Goal: Task Accomplishment & Management: Complete application form

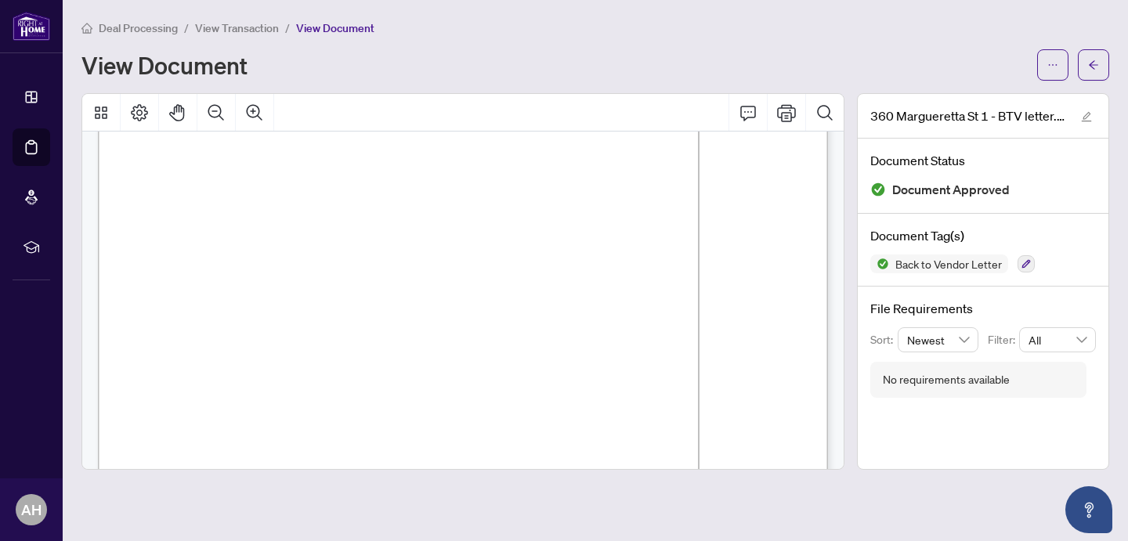
scroll to position [190, 0]
drag, startPoint x: 572, startPoint y: 349, endPoint x: 505, endPoint y: 351, distance: 67.4
click at [1093, 67] on icon "arrow-left" at bounding box center [1093, 65] width 11 height 11
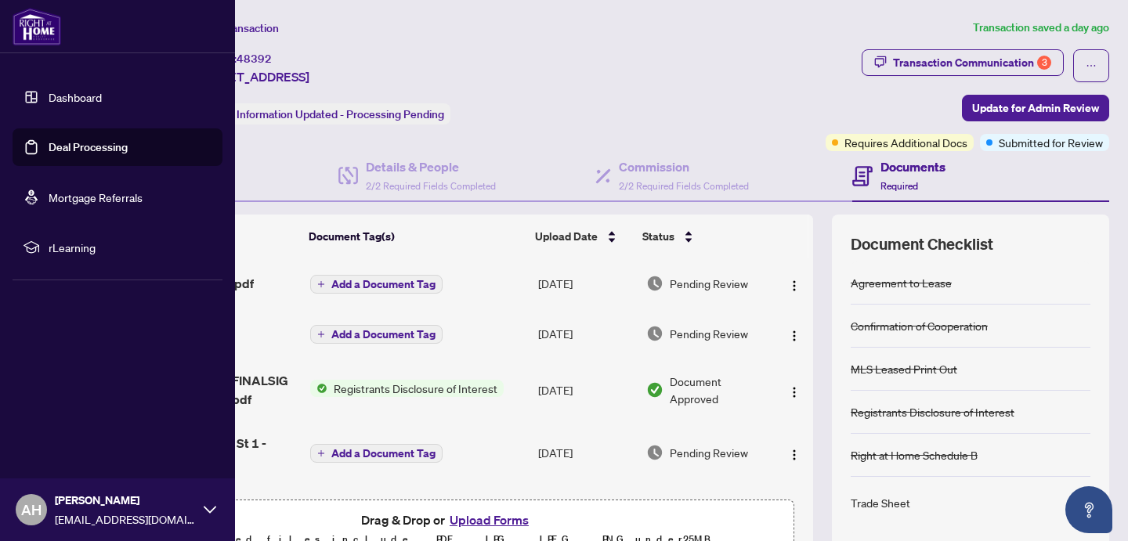
click at [55, 96] on link "Dashboard" at bounding box center [75, 97] width 53 height 14
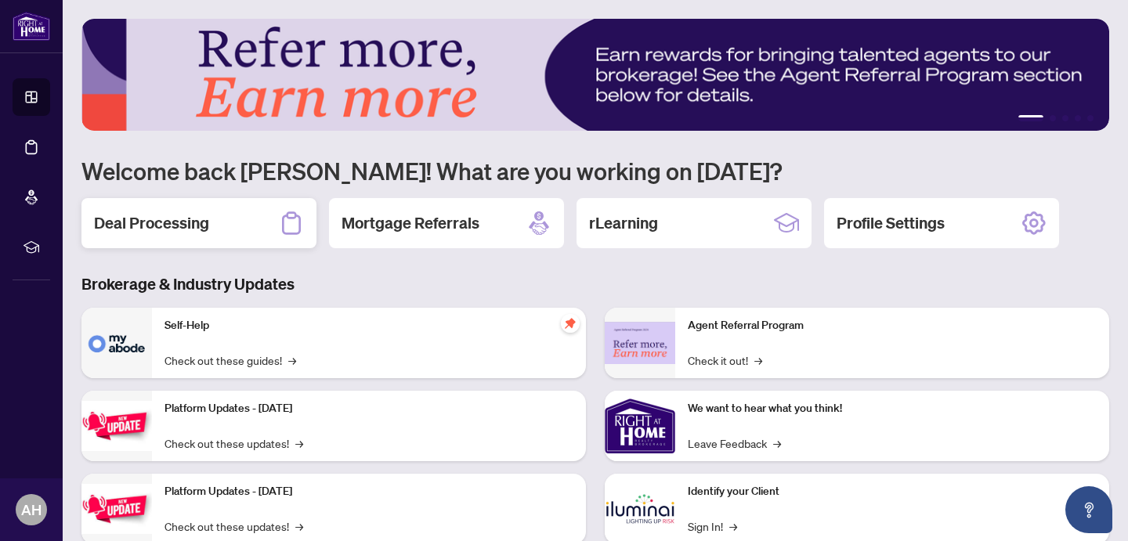
click at [187, 216] on h2 "Deal Processing" at bounding box center [151, 223] width 115 height 22
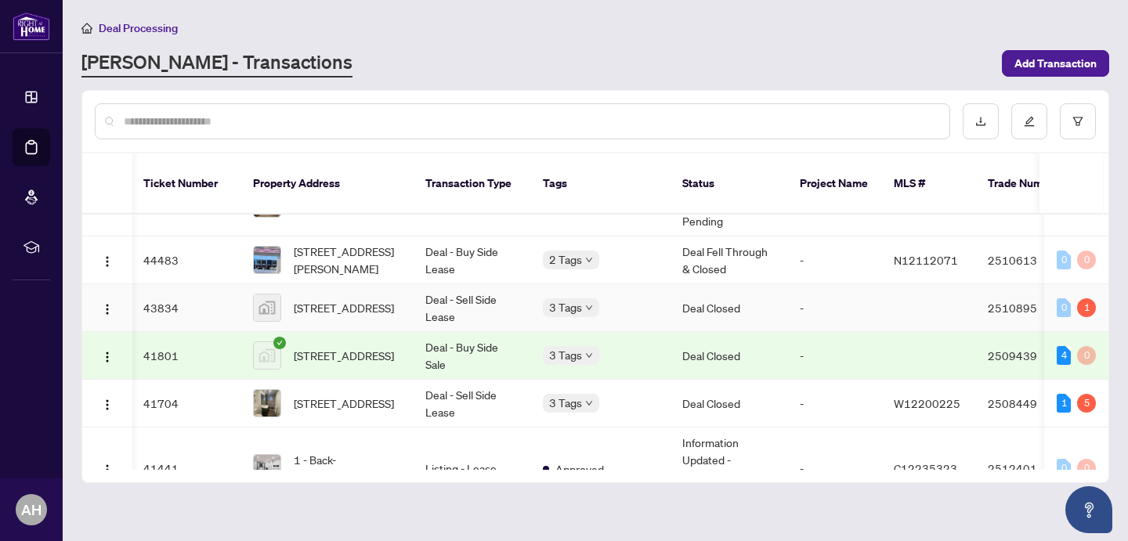
scroll to position [1743, 2]
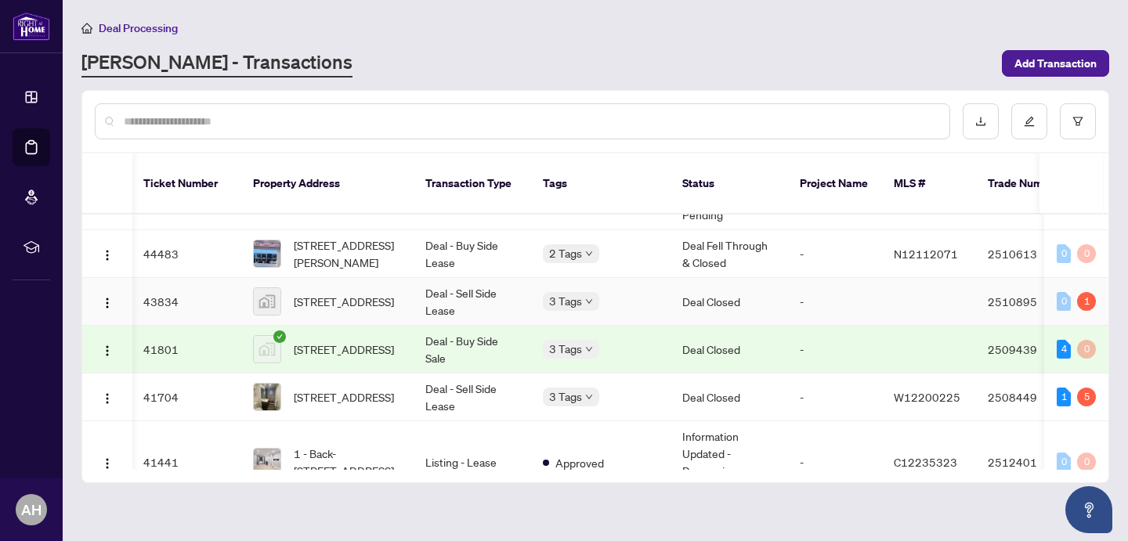
click at [393, 293] on span "[STREET_ADDRESS]" at bounding box center [344, 301] width 100 height 17
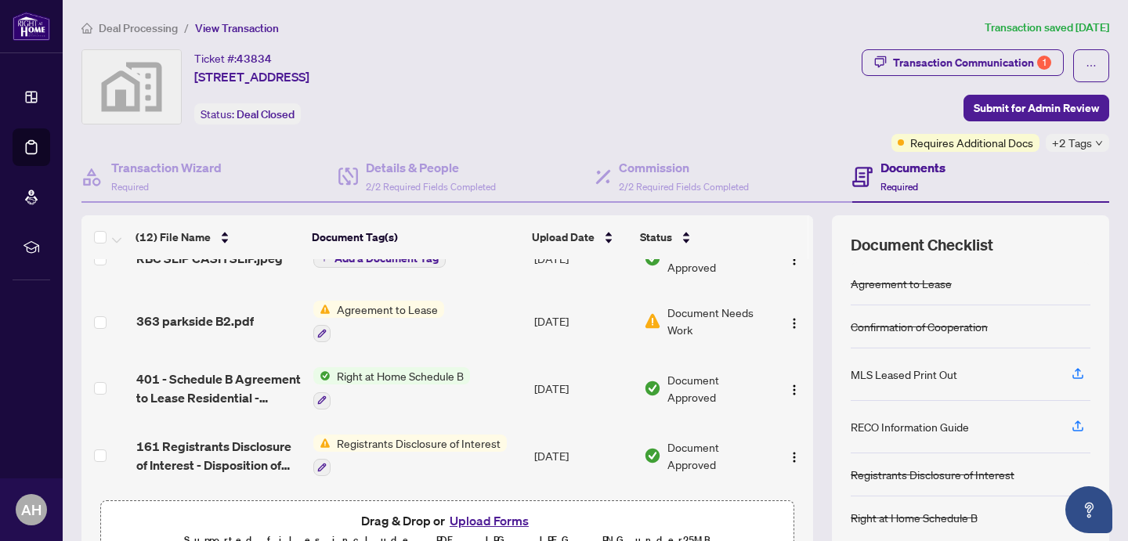
scroll to position [550, 0]
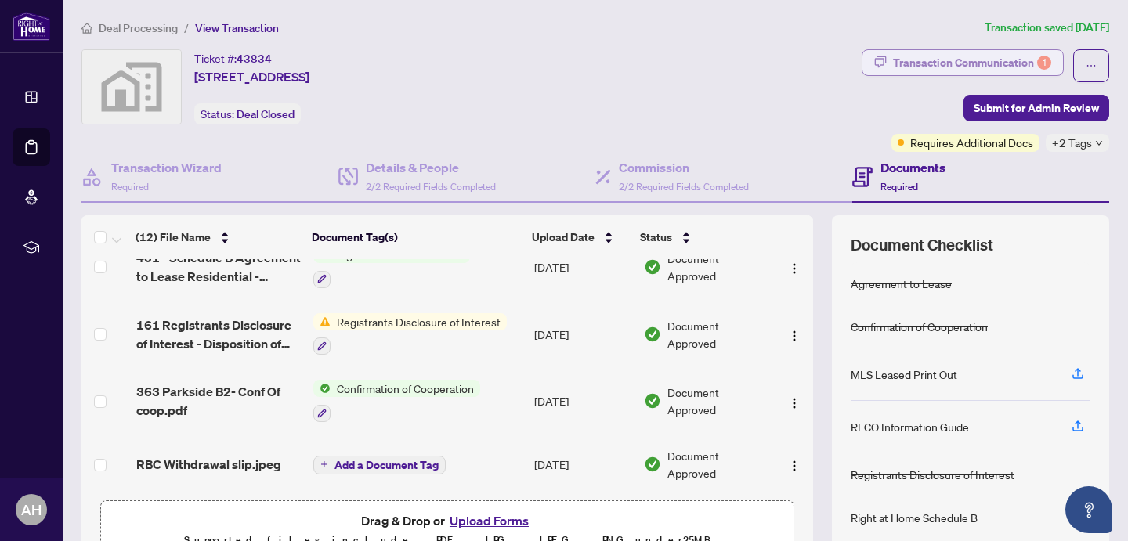
click at [946, 61] on div "Transaction Communication 1" at bounding box center [972, 62] width 158 height 25
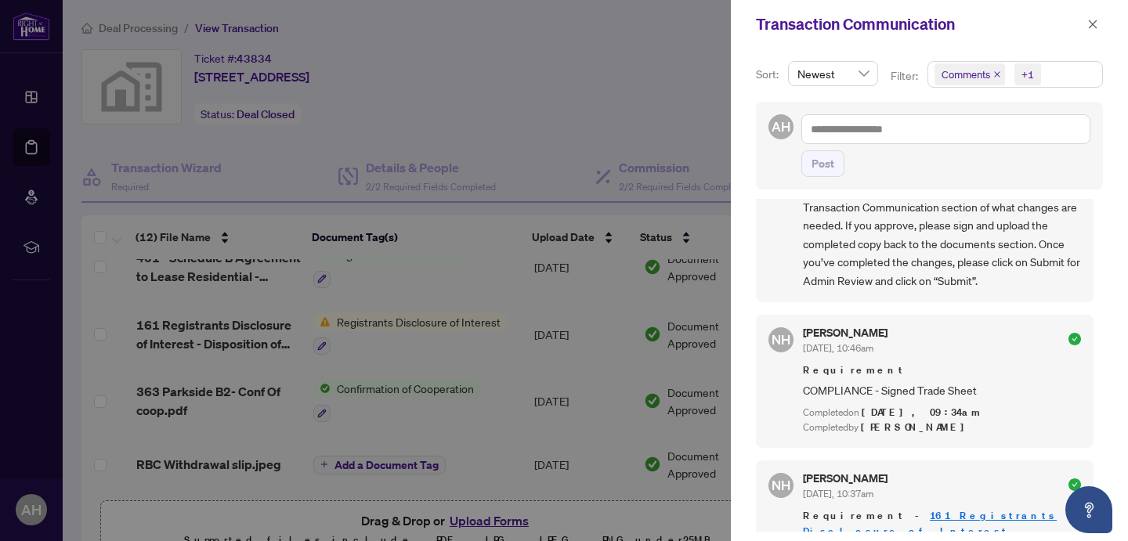
scroll to position [1121, 0]
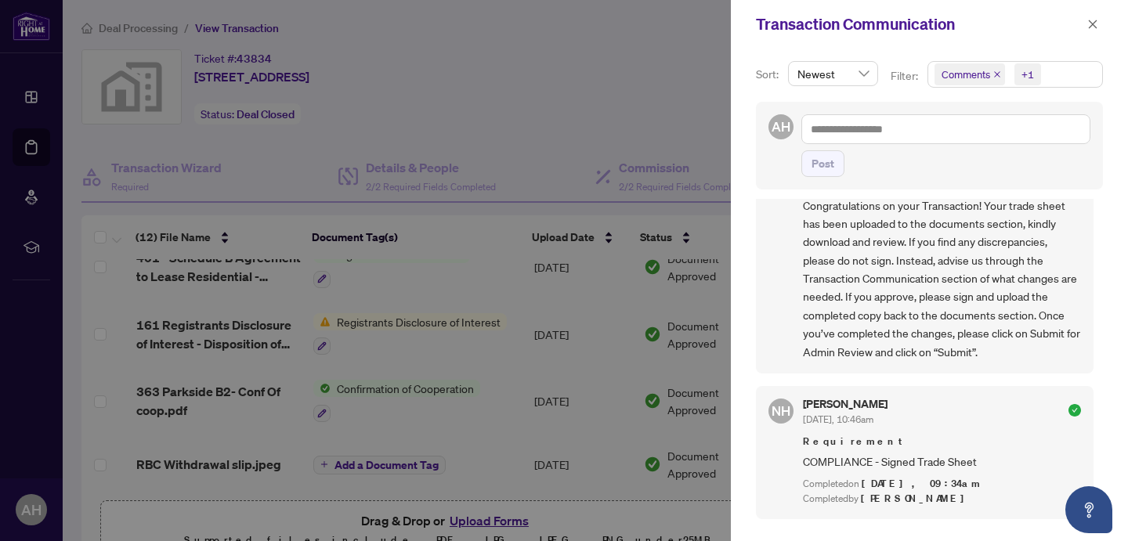
click at [994, 70] on icon "close" at bounding box center [997, 74] width 8 height 8
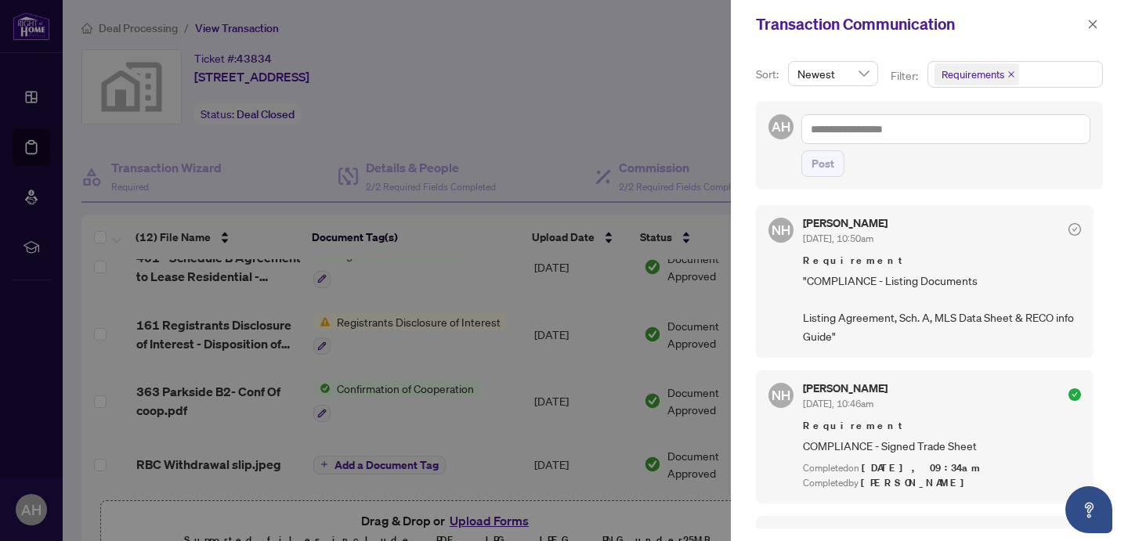
scroll to position [0, 0]
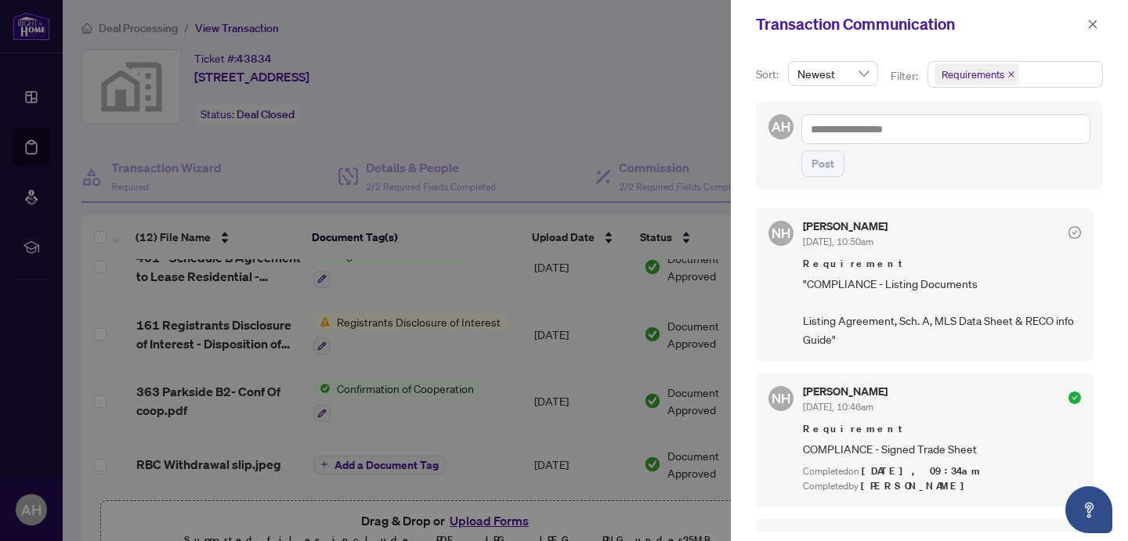
click at [517, 103] on div at bounding box center [564, 270] width 1128 height 541
click at [1096, 21] on icon "close" at bounding box center [1092, 24] width 11 height 11
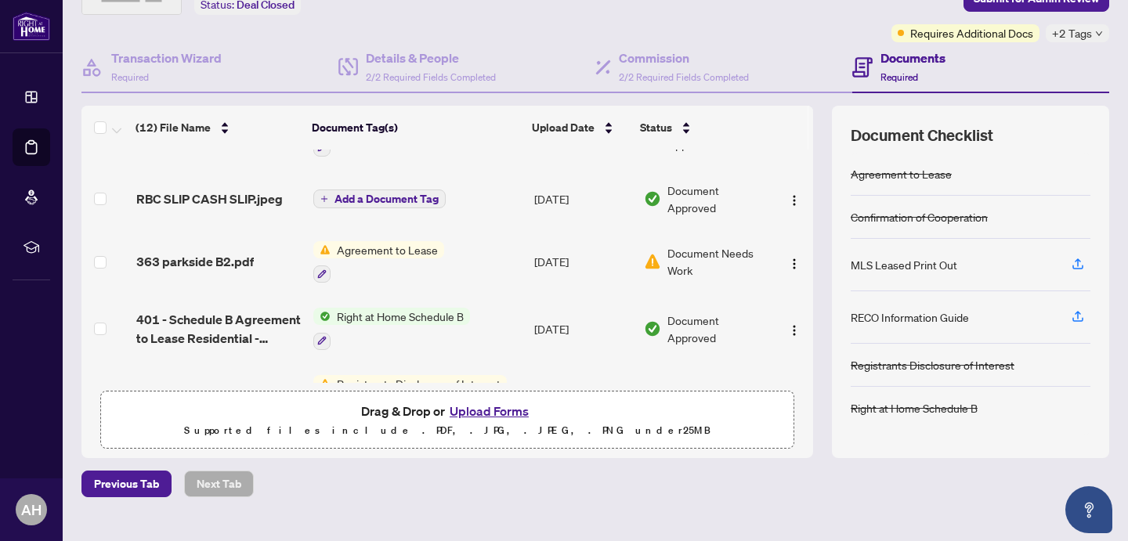
scroll to position [378, 0]
click at [397, 243] on span "Agreement to Lease" at bounding box center [387, 250] width 114 height 17
click at [181, 266] on td "363 parkside B2.pdf" at bounding box center [218, 262] width 177 height 67
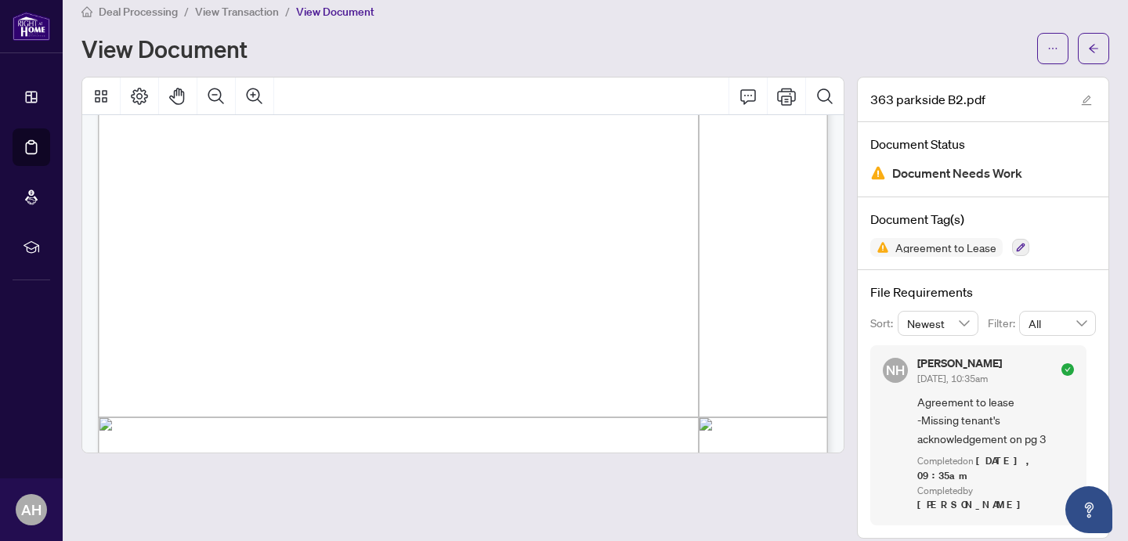
scroll to position [2227, 0]
click at [788, 100] on icon "Print" at bounding box center [786, 96] width 19 height 19
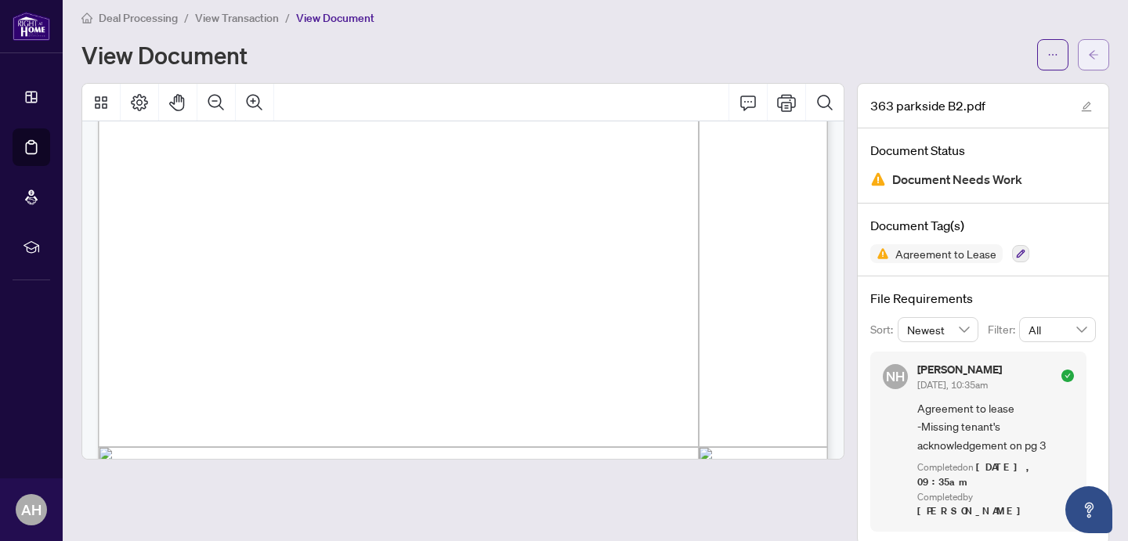
click at [1095, 62] on span "button" at bounding box center [1093, 54] width 11 height 25
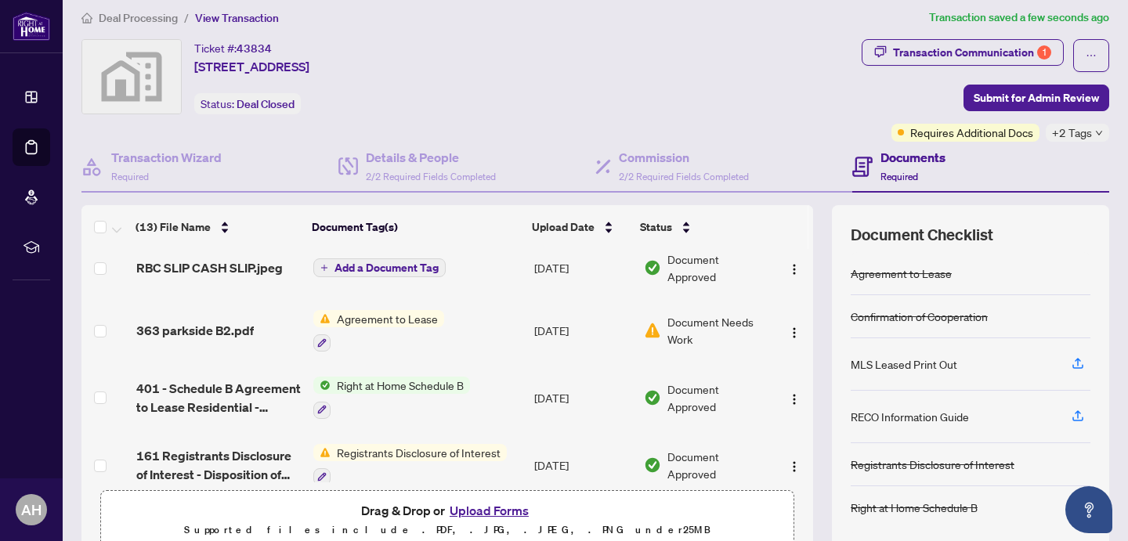
scroll to position [421, 0]
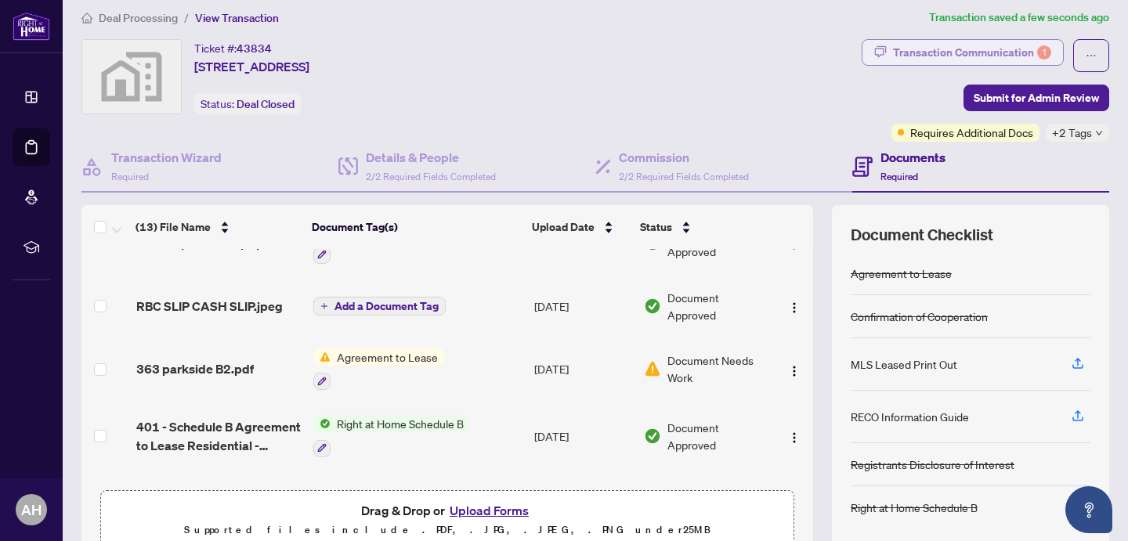
click at [1005, 52] on div "Transaction Communication 1" at bounding box center [972, 52] width 158 height 25
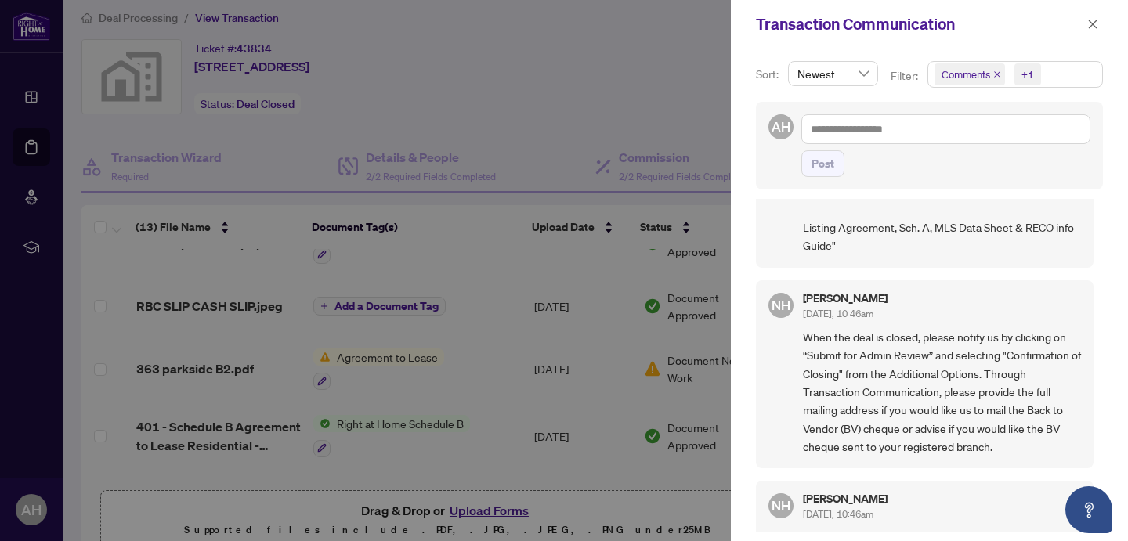
scroll to position [784, 0]
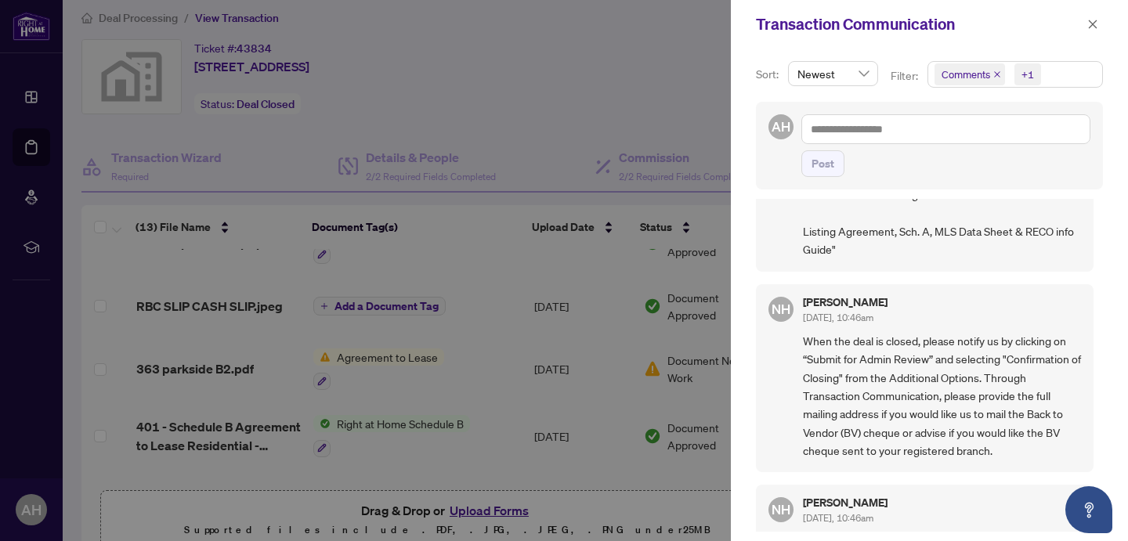
click at [594, 84] on div at bounding box center [564, 270] width 1128 height 541
click at [1095, 23] on icon "close" at bounding box center [1092, 24] width 11 height 11
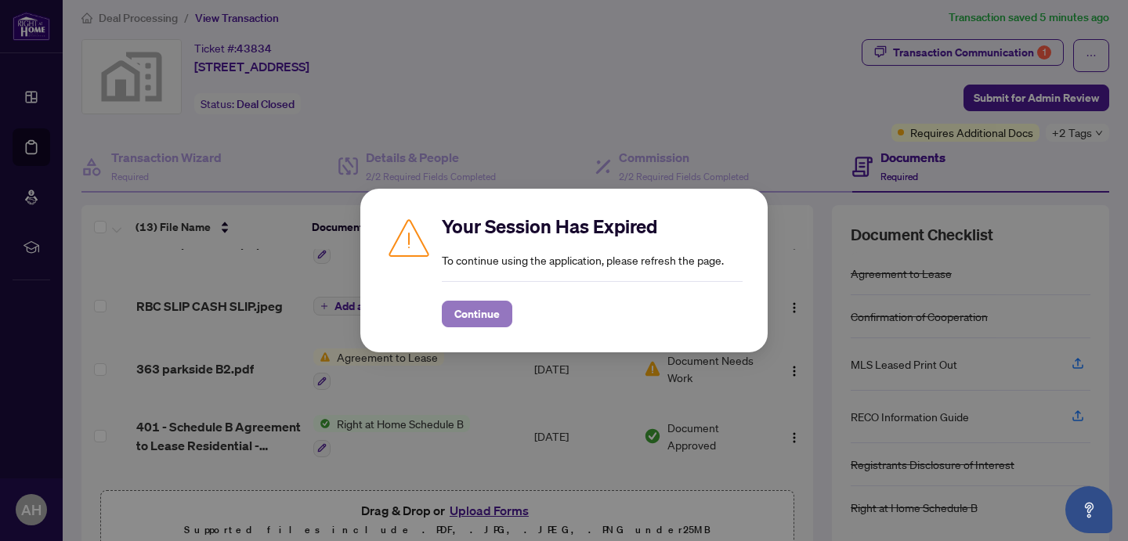
click at [489, 316] on span "Continue" at bounding box center [476, 313] width 45 height 25
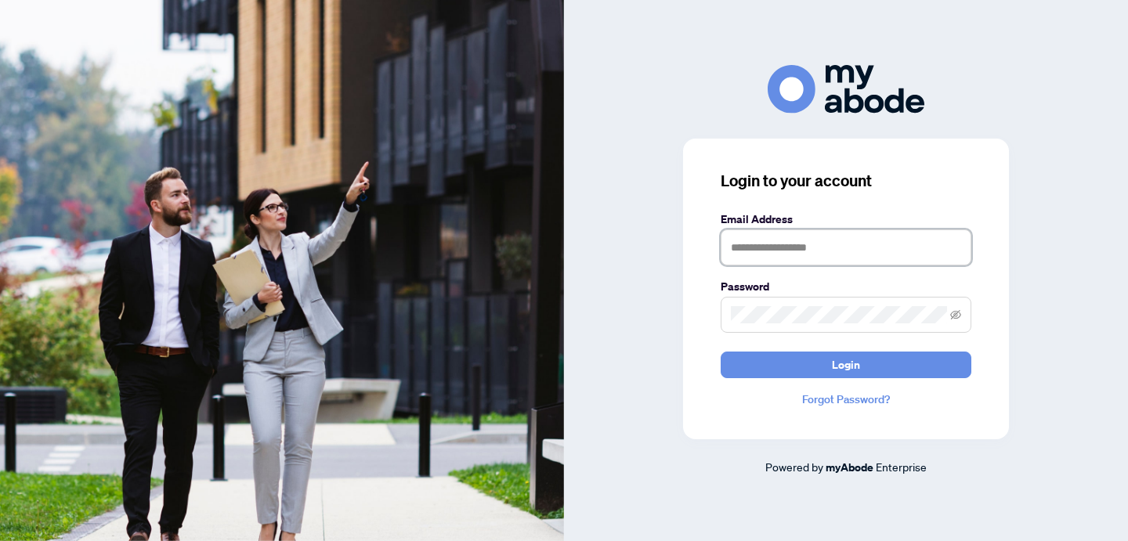
click at [788, 244] on input "text" at bounding box center [845, 247] width 251 height 36
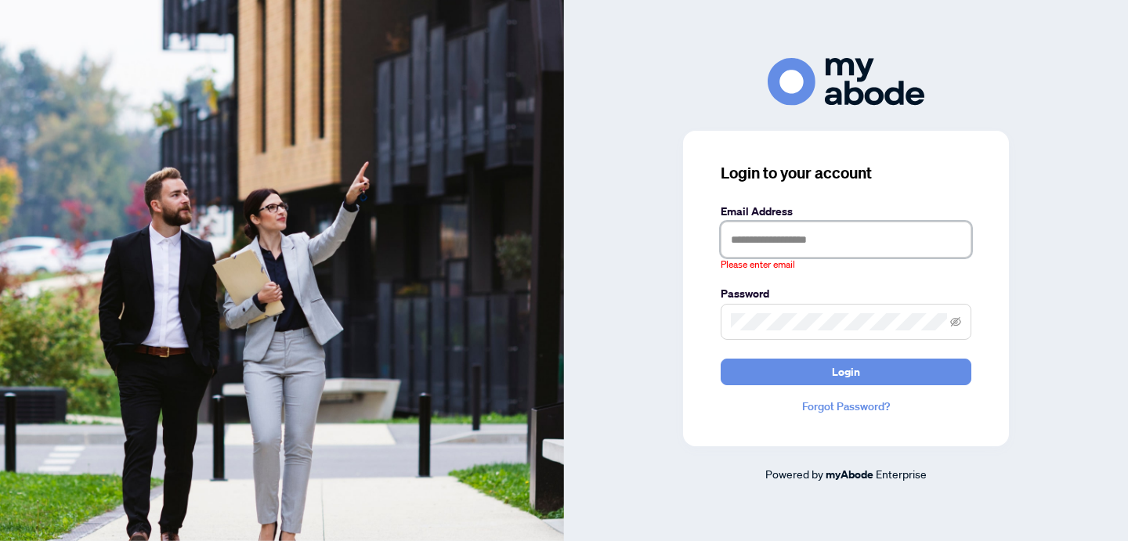
type input "**********"
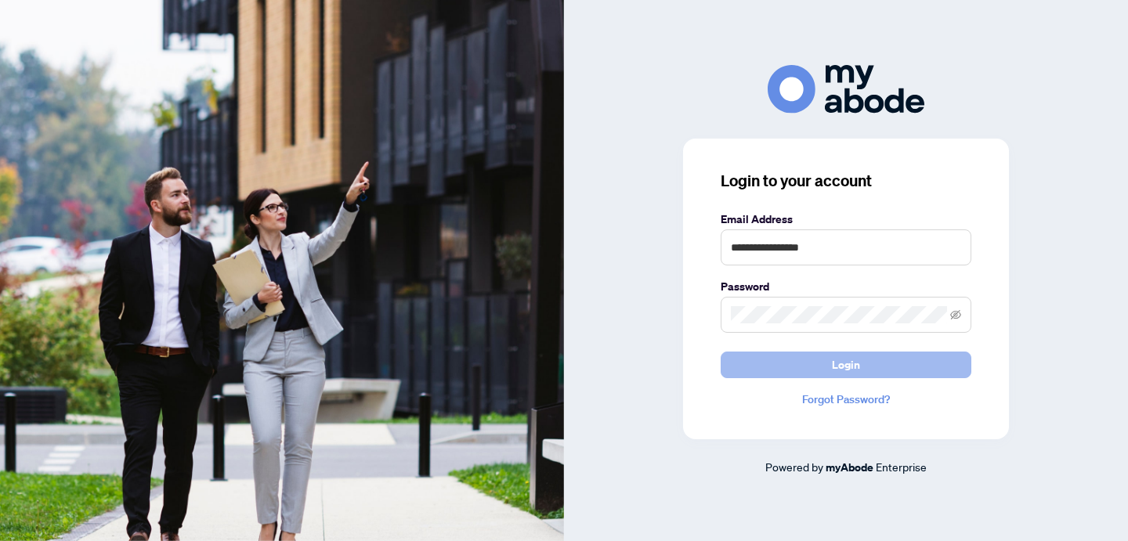
click at [821, 374] on button "Login" at bounding box center [845, 365] width 251 height 27
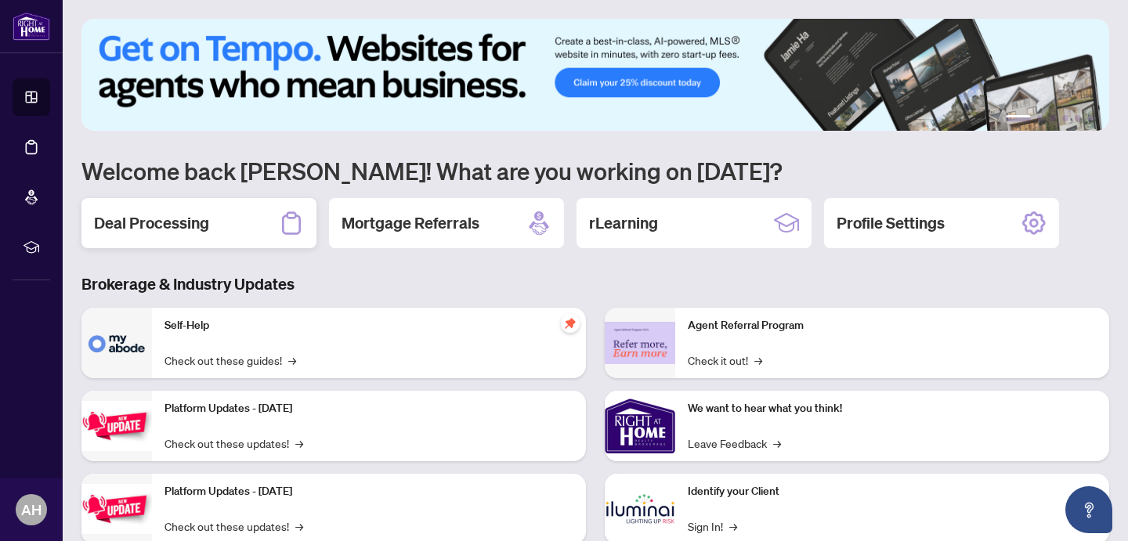
click at [180, 225] on h2 "Deal Processing" at bounding box center [151, 223] width 115 height 22
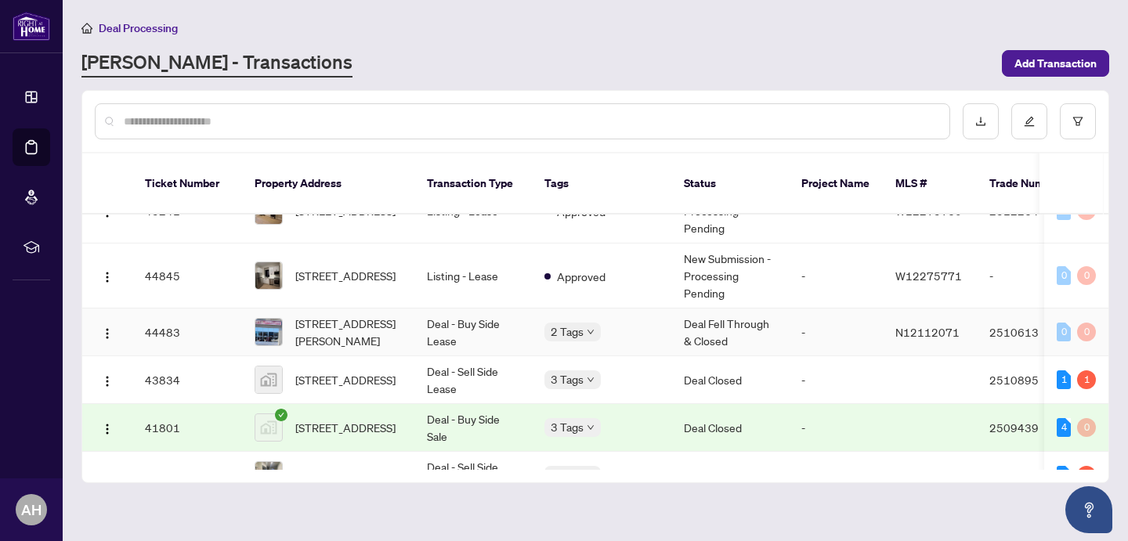
scroll to position [1629, 0]
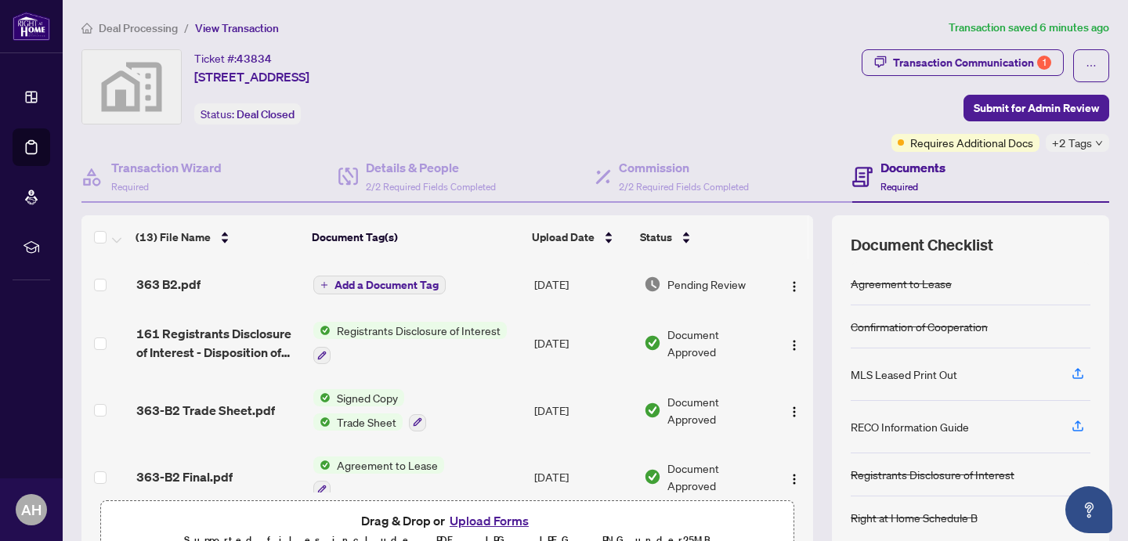
click at [223, 401] on span "363-B2 Trade Sheet.pdf" at bounding box center [205, 410] width 139 height 19
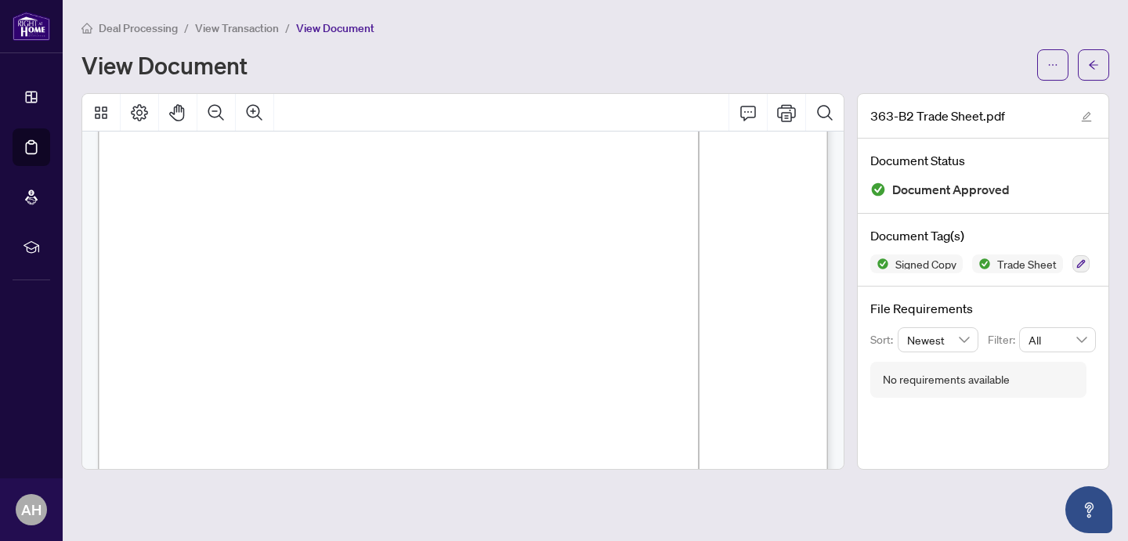
scroll to position [233, 0]
click at [1095, 68] on icon "arrow-left" at bounding box center [1093, 65] width 11 height 11
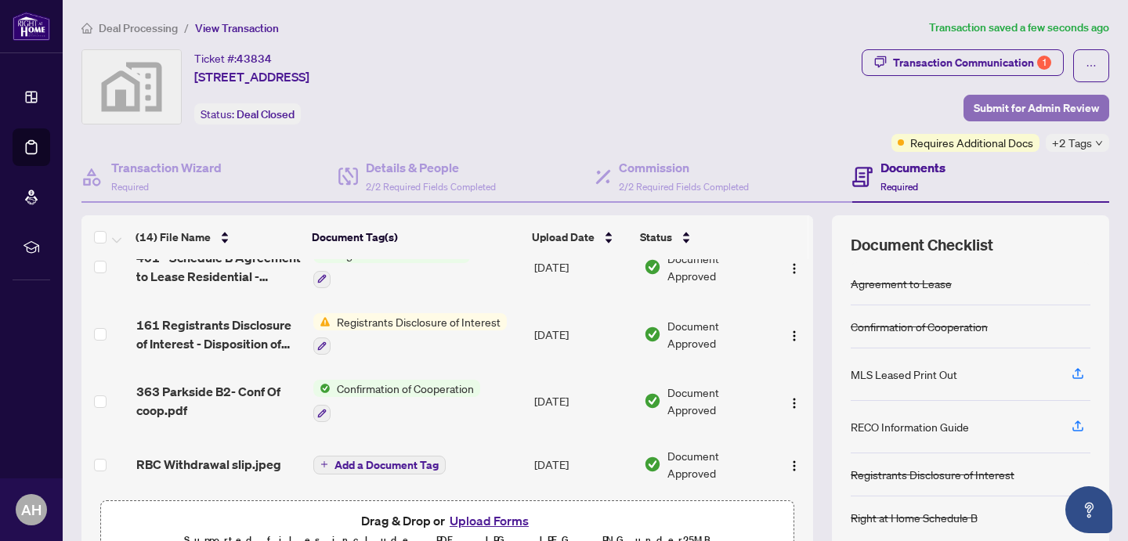
click at [1041, 110] on span "Submit for Admin Review" at bounding box center [1035, 108] width 125 height 25
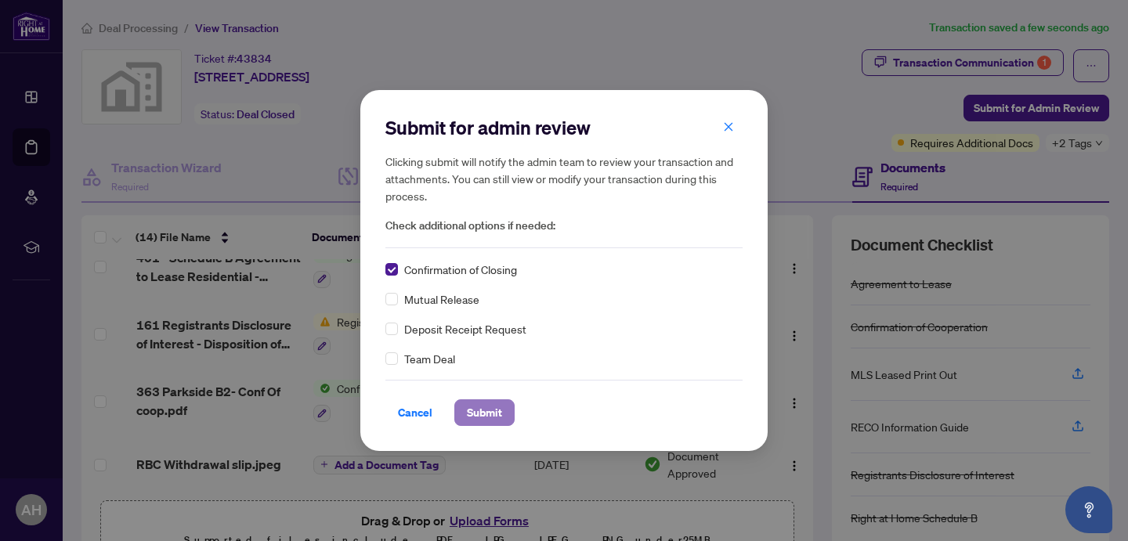
click at [489, 413] on span "Submit" at bounding box center [484, 412] width 35 height 25
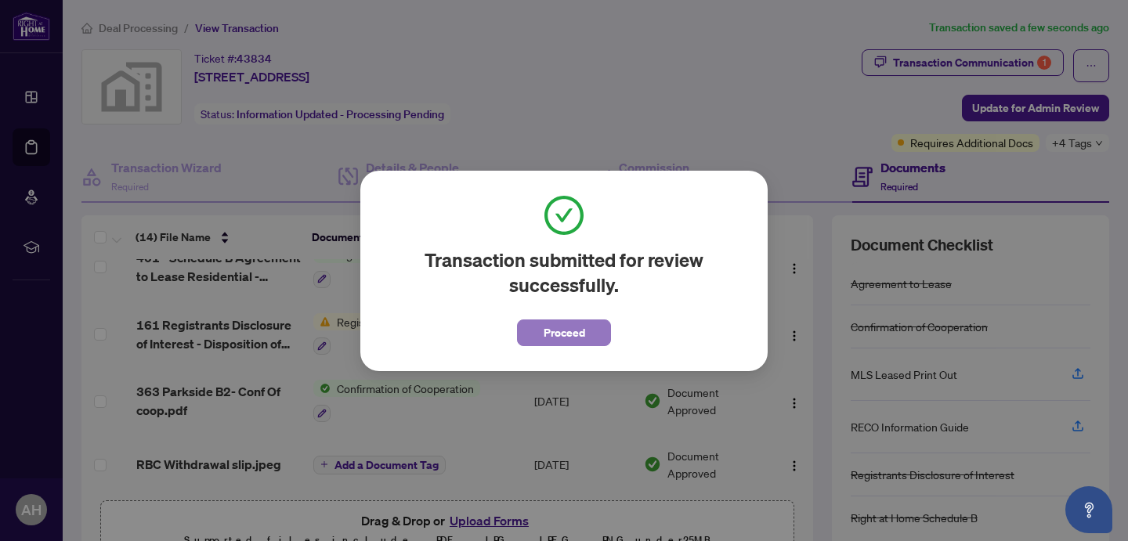
click at [561, 338] on span "Proceed" at bounding box center [564, 332] width 42 height 25
